Goal: Task Accomplishment & Management: Manage account settings

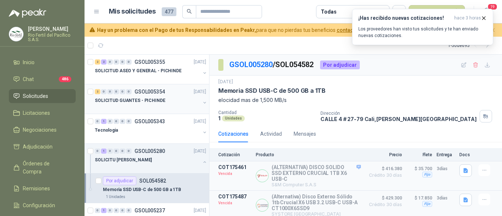
click at [157, 104] on div "SOLICITUD GUANTES - PICHINDE" at bounding box center [147, 100] width 105 height 9
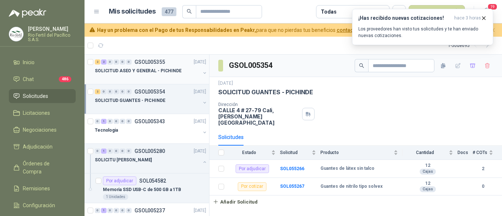
click at [152, 79] on div at bounding box center [147, 78] width 105 height 6
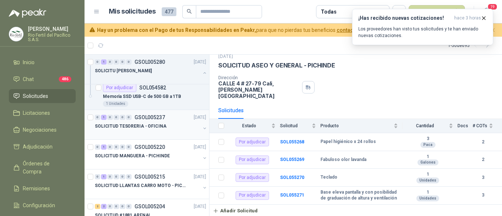
scroll to position [110, 0]
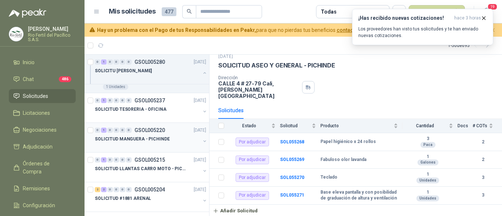
click at [146, 146] on div at bounding box center [147, 147] width 105 height 6
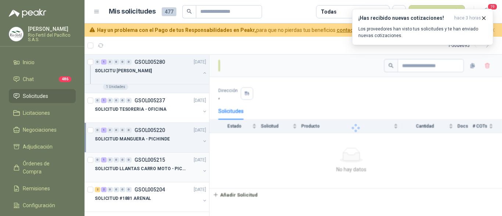
click at [152, 176] on div at bounding box center [147, 176] width 105 height 6
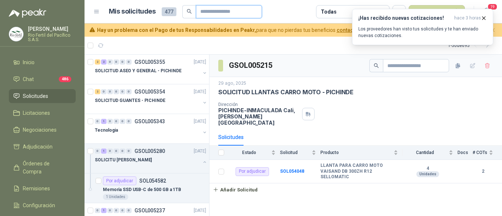
click at [210, 14] on input "text" at bounding box center [225, 12] width 51 height 12
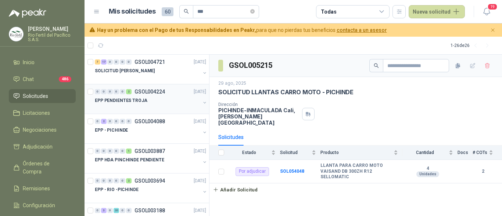
click at [157, 100] on div "EPP PENDIENTES TROJA" at bounding box center [147, 100] width 105 height 9
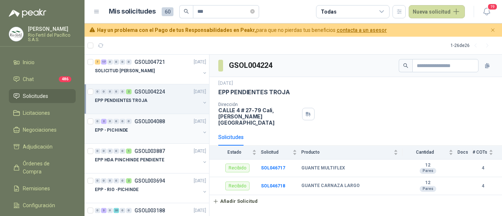
click at [154, 131] on div "EPP - PICHINDE" at bounding box center [147, 130] width 105 height 9
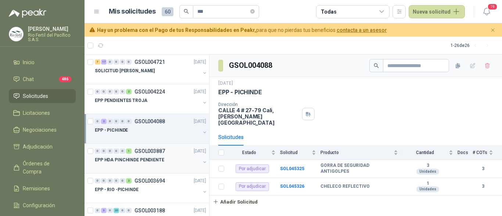
click at [147, 161] on p "EPP HDA PINCHINDE PENDIENTE" at bounding box center [129, 160] width 69 height 7
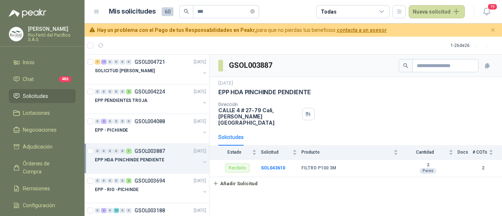
scroll to position [37, 0]
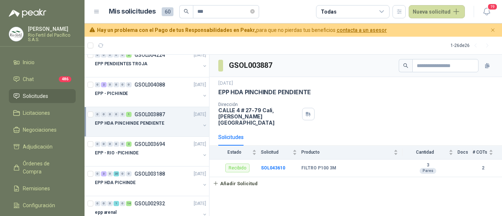
click at [147, 161] on div at bounding box center [147, 161] width 105 height 6
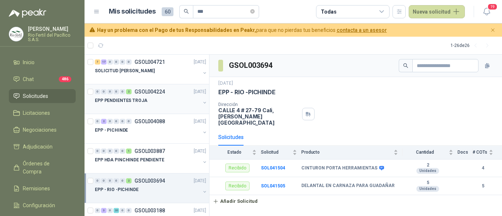
click at [145, 99] on div "EPP PENDIENTES TROJA" at bounding box center [147, 100] width 105 height 9
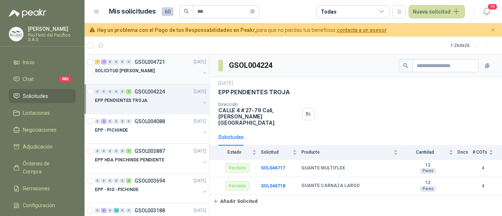
click at [151, 75] on div "SOLICITUD EPP JULIO - PICHINDE" at bounding box center [147, 74] width 105 height 15
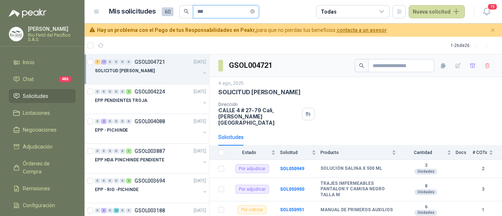
click at [214, 9] on input "***" at bounding box center [222, 12] width 51 height 12
type input "*"
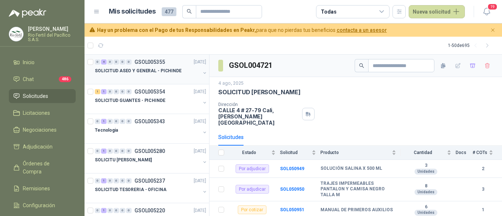
click at [153, 70] on p "SOLICITUD ASEO Y GENERAL - PICHINDE" at bounding box center [138, 71] width 87 height 7
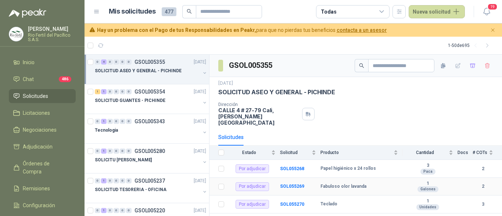
scroll to position [27, 0]
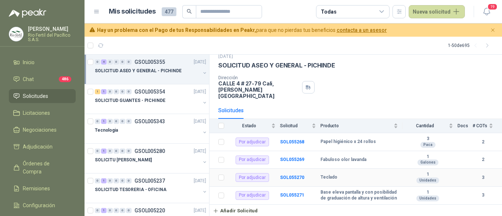
click at [357, 175] on div "Teclado" at bounding box center [359, 178] width 78 height 6
click at [299, 140] on b "SOL055268" at bounding box center [292, 142] width 24 height 5
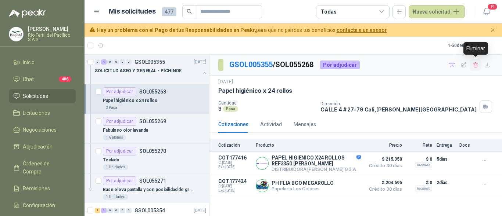
click at [475, 67] on icon "button" at bounding box center [475, 64] width 4 height 5
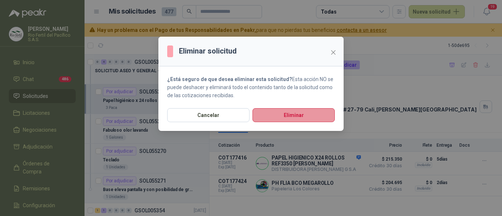
click at [286, 116] on button "Eliminar" at bounding box center [294, 115] width 82 height 14
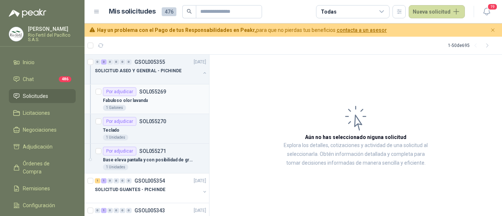
click at [150, 105] on div "1 Galones" at bounding box center [154, 108] width 103 height 6
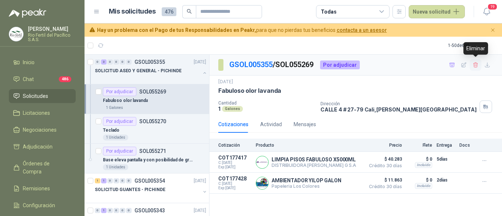
click at [474, 64] on icon "button" at bounding box center [475, 64] width 4 height 5
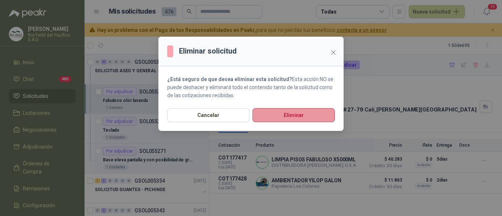
click at [307, 110] on button "Eliminar" at bounding box center [294, 115] width 82 height 14
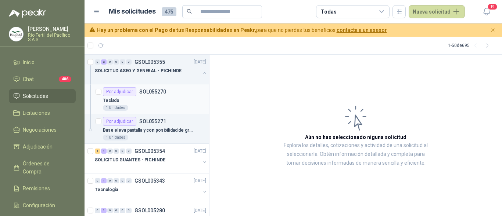
click at [178, 110] on div "1 Unidades" at bounding box center [154, 108] width 103 height 6
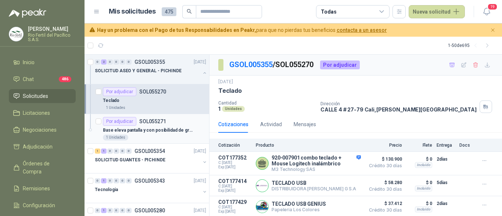
click at [181, 132] on p "Base eleva pantalla y con posibilidad de graduación de altura y ventilación" at bounding box center [149, 130] width 92 height 7
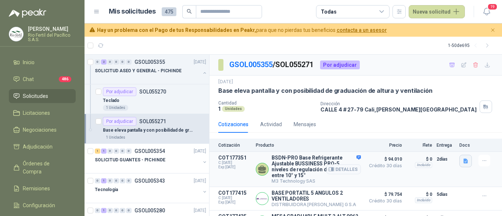
click at [463, 162] on icon "button" at bounding box center [466, 161] width 6 height 6
click at [447, 147] on button "xkim 2.pdf" at bounding box center [445, 146] width 32 height 8
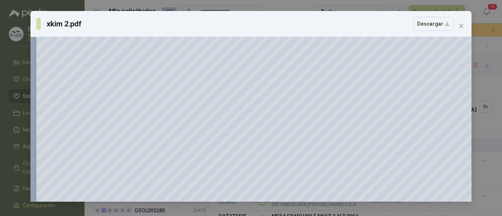
scroll to position [37, 0]
click at [465, 25] on span "Close" at bounding box center [461, 26] width 12 height 6
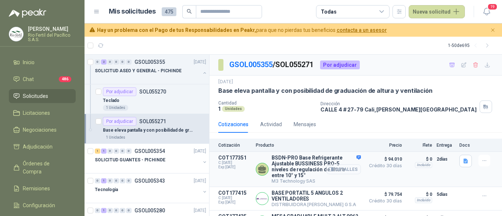
click at [343, 169] on button "Detalles" at bounding box center [343, 170] width 35 height 10
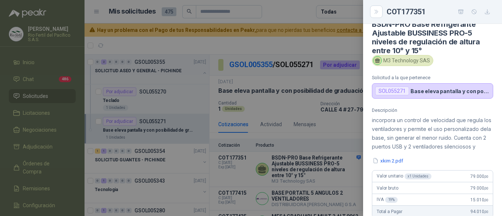
scroll to position [0, 0]
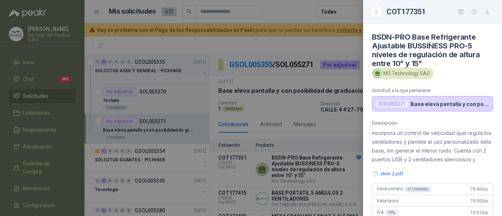
click at [308, 161] on div at bounding box center [251, 108] width 502 height 216
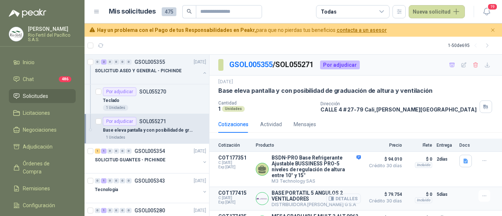
click at [346, 203] on button "Detalles" at bounding box center [343, 199] width 35 height 10
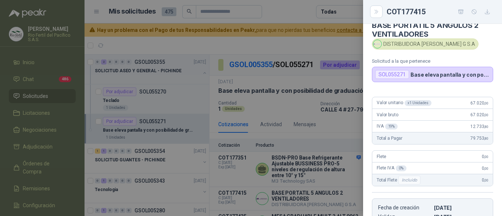
scroll to position [0, 0]
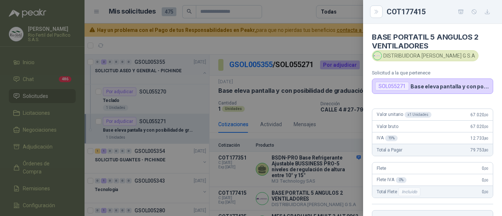
click at [321, 125] on div at bounding box center [251, 108] width 502 height 216
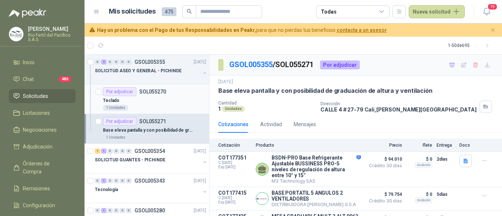
click at [166, 106] on div "1 Unidades" at bounding box center [154, 108] width 103 height 6
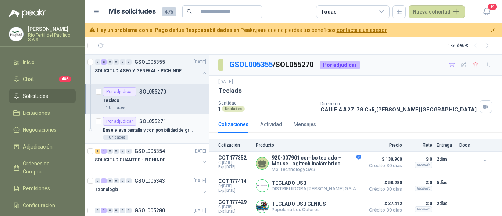
click at [154, 140] on div "1 Unidades" at bounding box center [154, 138] width 103 height 6
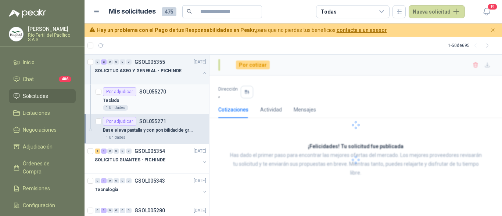
click at [165, 106] on div "1 Unidades" at bounding box center [154, 108] width 103 height 6
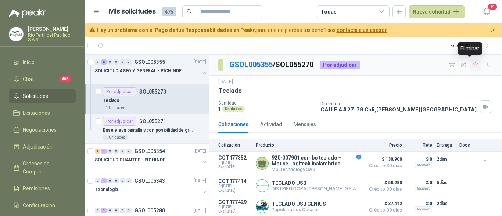
click at [473, 68] on icon "button" at bounding box center [476, 65] width 6 height 6
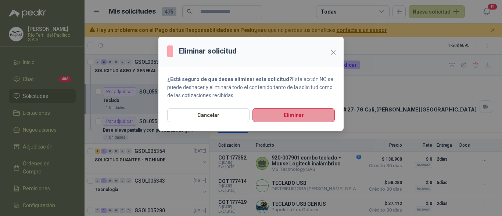
click at [318, 112] on button "Eliminar" at bounding box center [294, 115] width 82 height 14
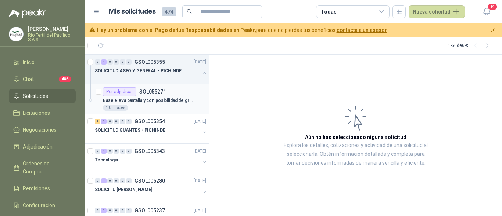
click at [164, 106] on div "1 Unidades" at bounding box center [154, 108] width 103 height 6
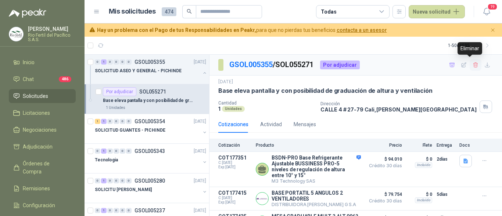
click at [473, 67] on icon "button" at bounding box center [476, 65] width 6 height 6
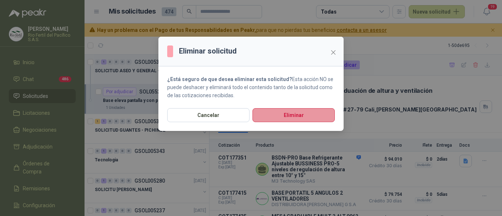
click at [302, 114] on button "Eliminar" at bounding box center [294, 115] width 82 height 14
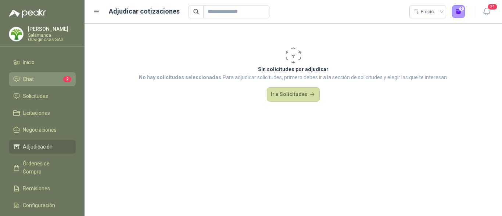
click at [43, 82] on li "Chat 2" at bounding box center [42, 79] width 58 height 8
